Goal: Transaction & Acquisition: Purchase product/service

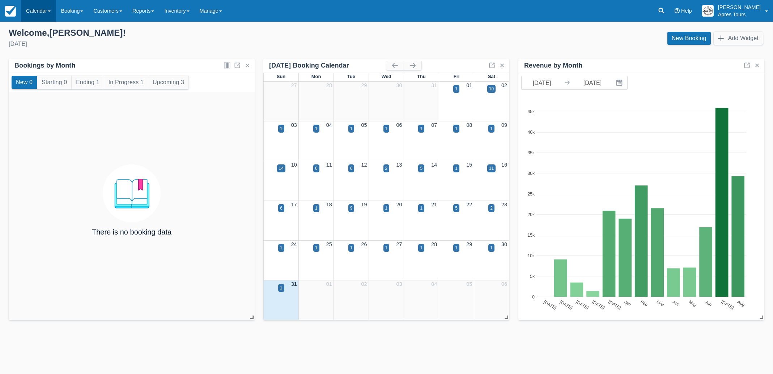
click at [35, 13] on link "Calendar" at bounding box center [38, 11] width 35 height 22
click at [40, 70] on link "Month" at bounding box center [49, 68] width 57 height 15
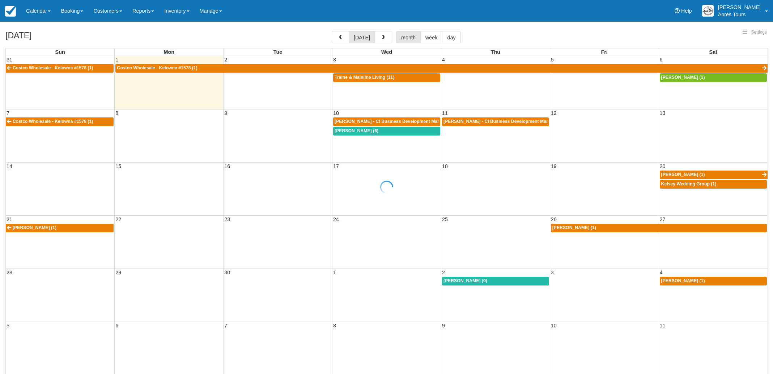
select select
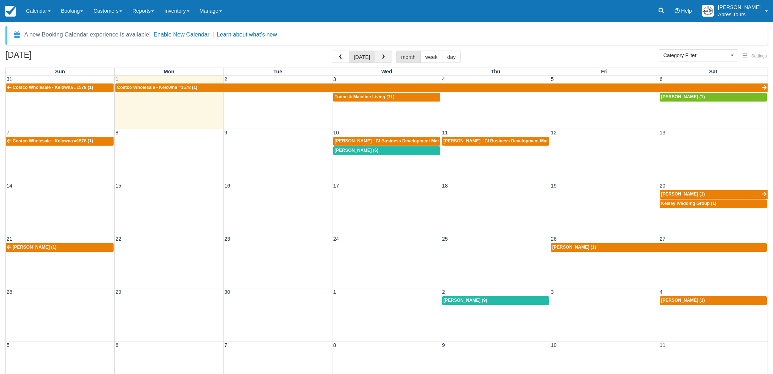
click at [380, 61] on button "button" at bounding box center [383, 57] width 17 height 12
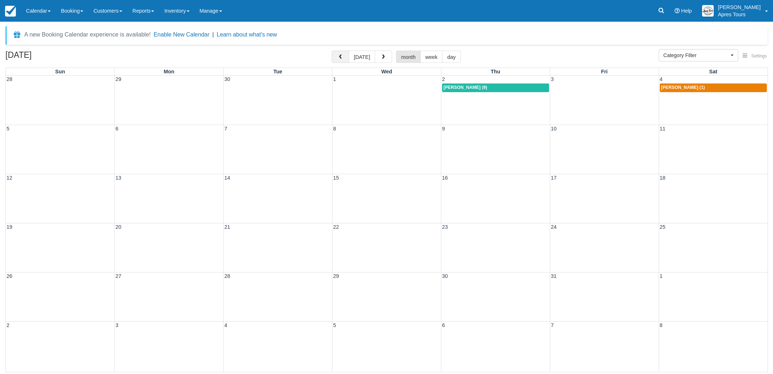
click at [336, 56] on button "button" at bounding box center [340, 57] width 17 height 12
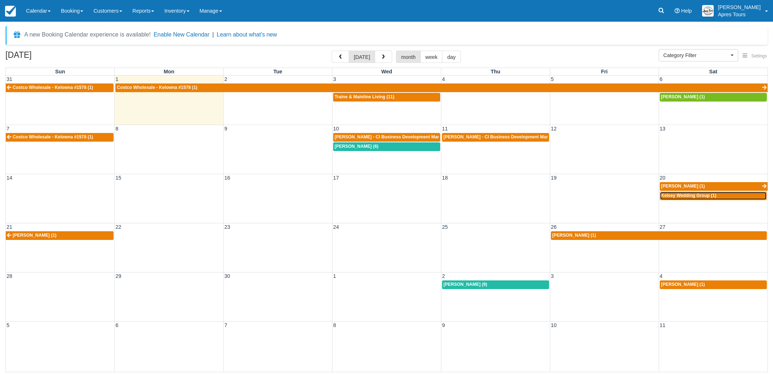
click at [697, 197] on span "Kelsey Wedding Group (1)" at bounding box center [688, 195] width 55 height 5
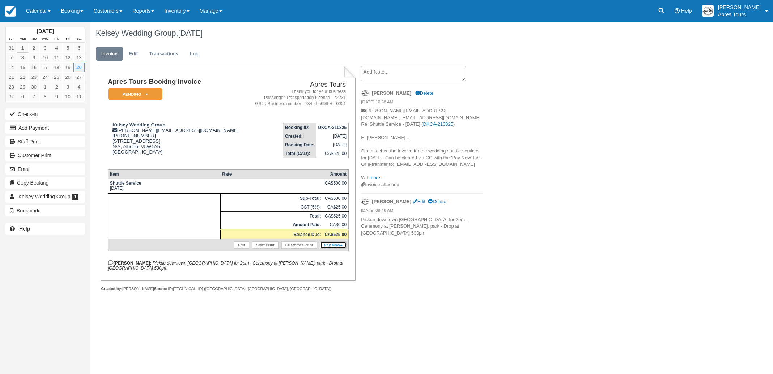
click at [334, 249] on link "Pay Now" at bounding box center [333, 245] width 26 height 7
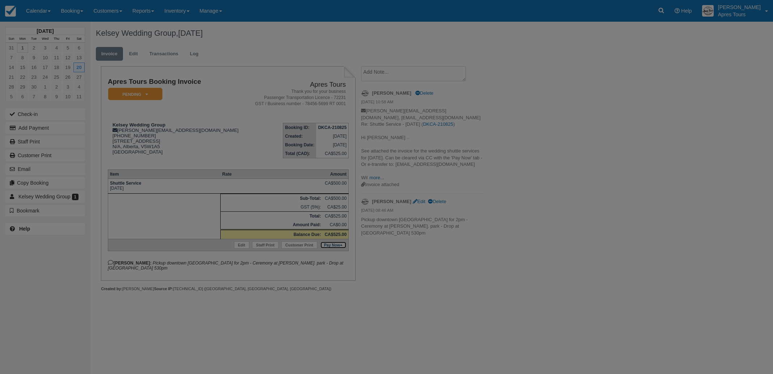
type input "Mon Sep 01 2025"
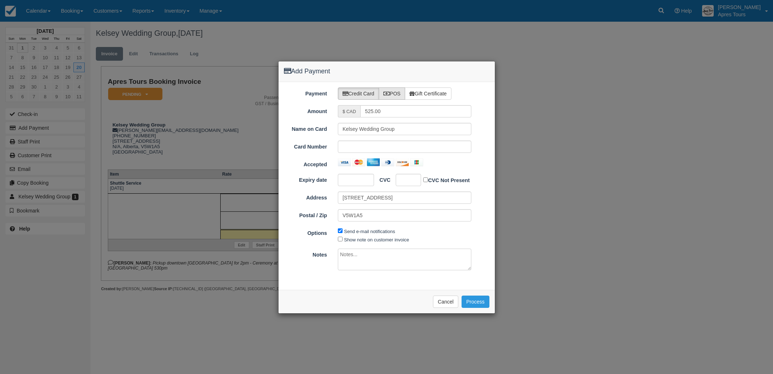
click at [396, 95] on label "POS" at bounding box center [392, 93] width 27 height 12
radio input "true"
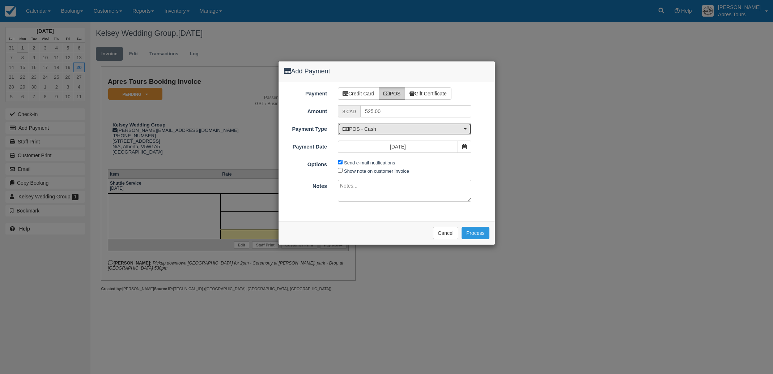
click at [383, 129] on span "POS - Cash" at bounding box center [401, 128] width 119 height 7
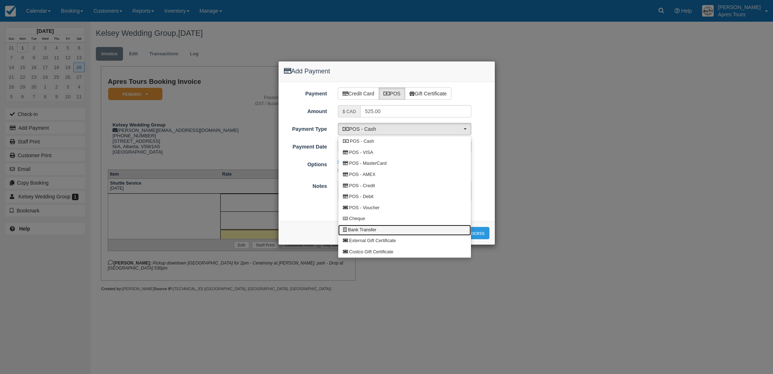
click at [363, 231] on span "Bank Transfer" at bounding box center [362, 230] width 28 height 7
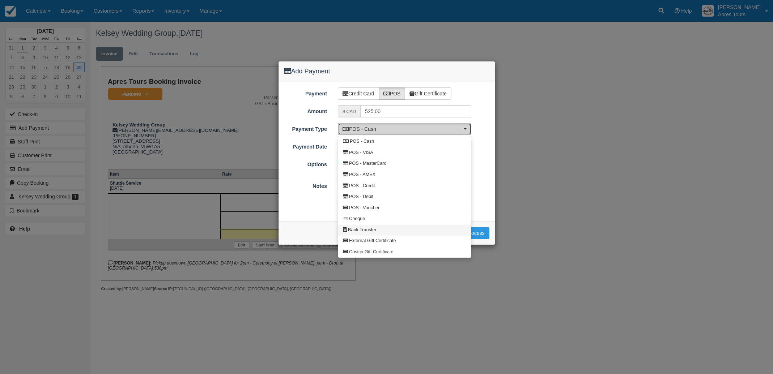
select select "BANK"
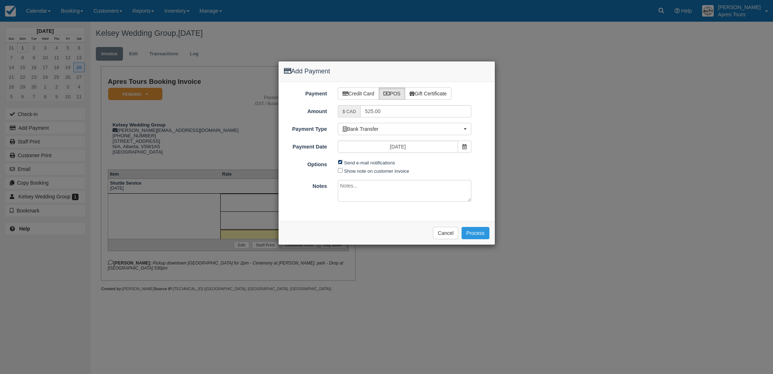
click at [340, 162] on input "Send e-mail notifications" at bounding box center [340, 162] width 5 height 5
checkbox input "false"
click at [481, 232] on button "Process" at bounding box center [475, 233] width 28 height 12
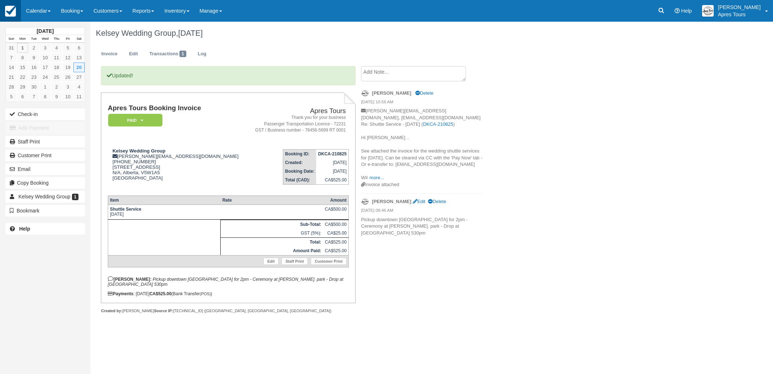
click at [13, 8] on img at bounding box center [10, 11] width 11 height 11
